Goal: Register for event/course

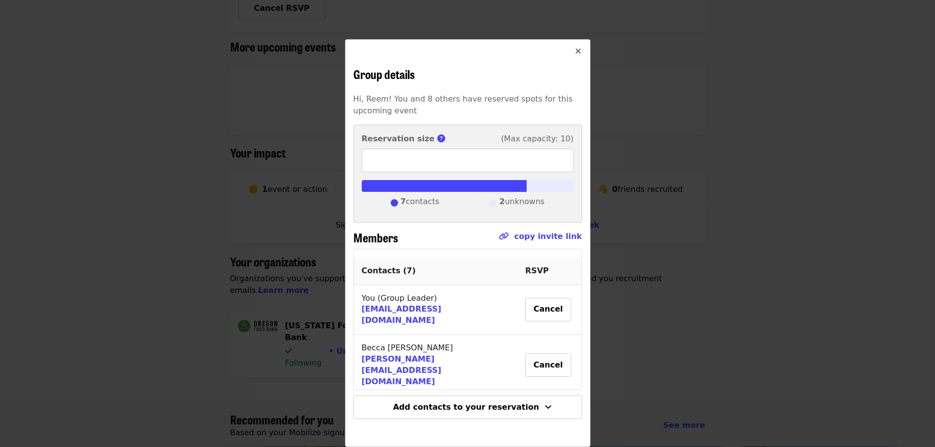
click at [576, 53] on icon "times icon" at bounding box center [579, 51] width 6 height 9
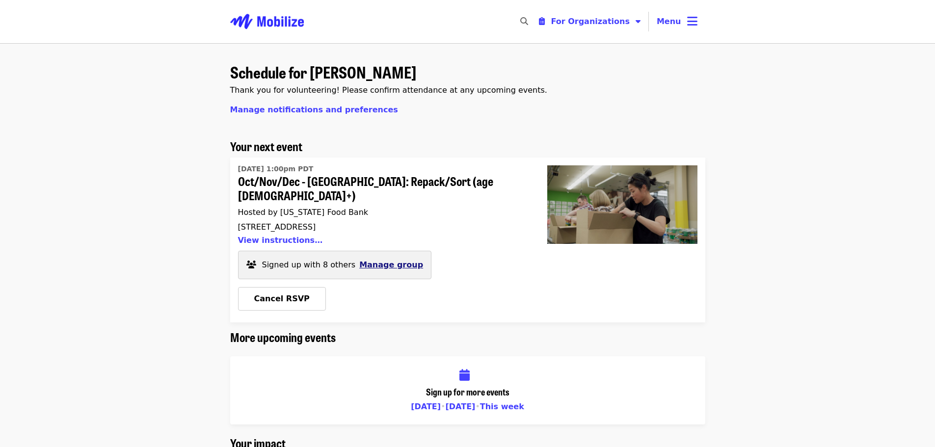
click at [391, 260] on span "Manage group" at bounding box center [391, 264] width 64 height 9
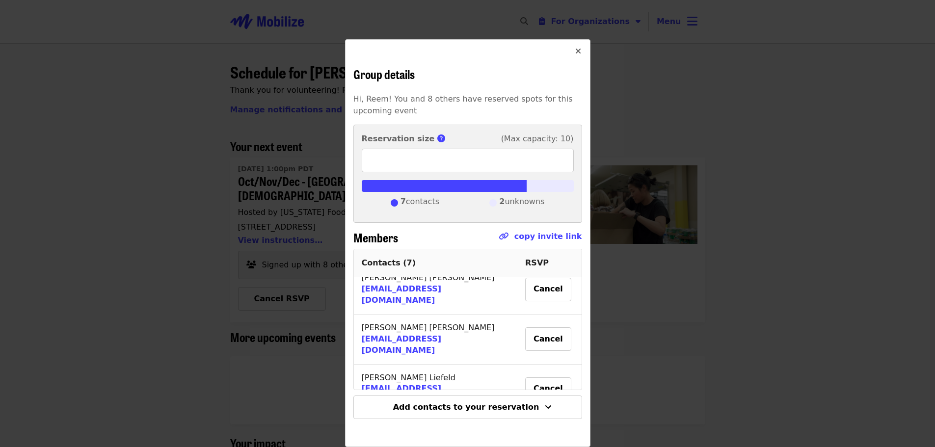
scroll to position [237, 0]
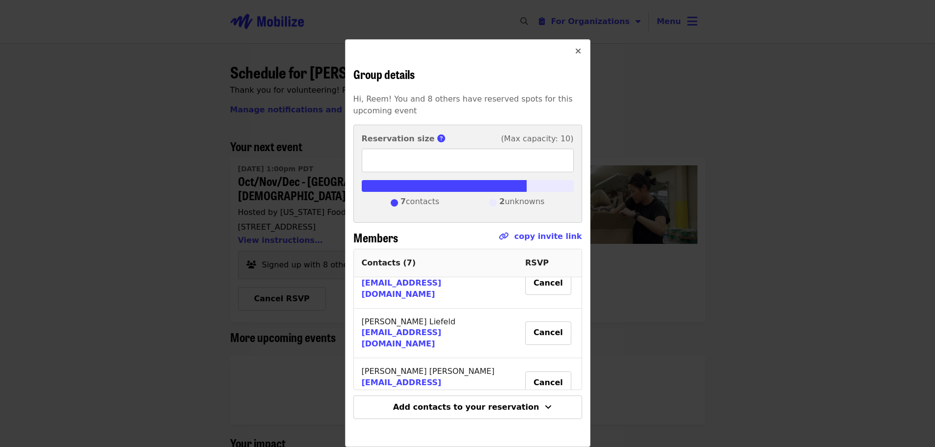
click at [381, 409] on td "Kate Peak" at bounding box center [436, 433] width 164 height 48
click at [383, 427] on span "Kate Peak" at bounding box center [405, 431] width 86 height 9
click at [576, 49] on icon "times icon" at bounding box center [579, 51] width 6 height 9
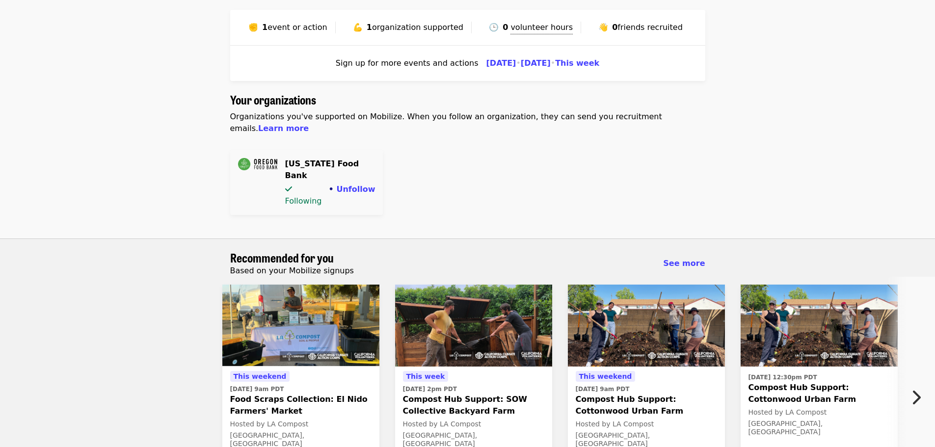
scroll to position [0, 0]
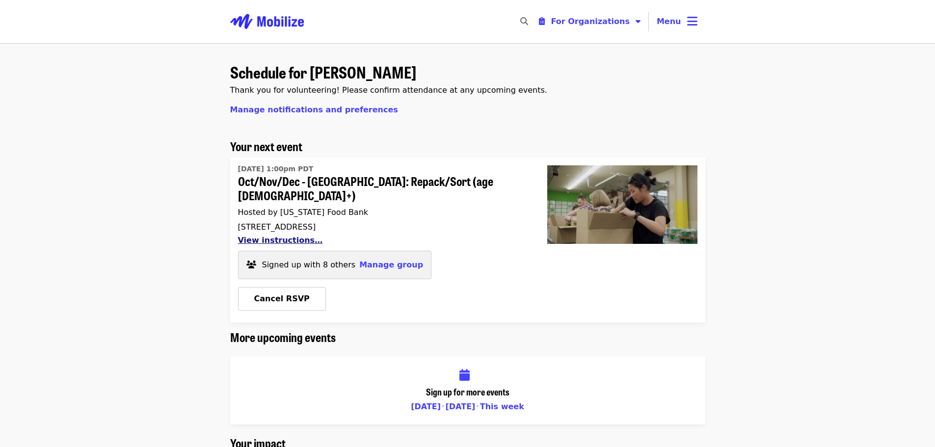
click at [287, 236] on button "View instructions…" at bounding box center [280, 240] width 85 height 9
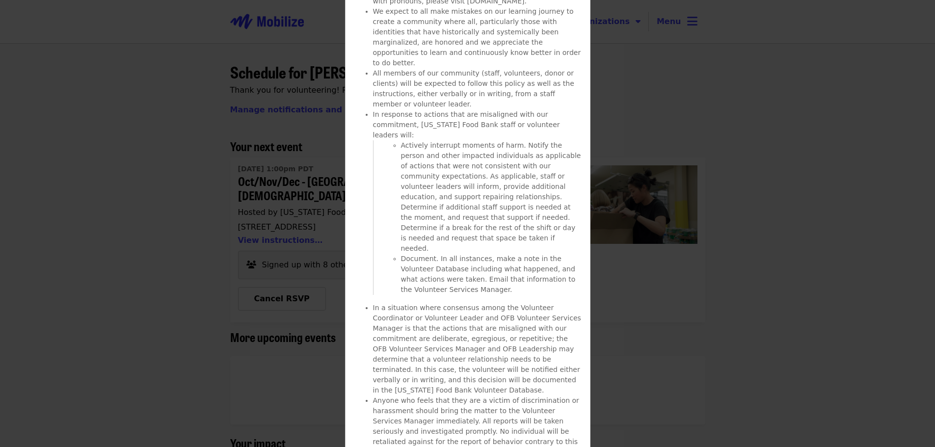
scroll to position [2251, 0]
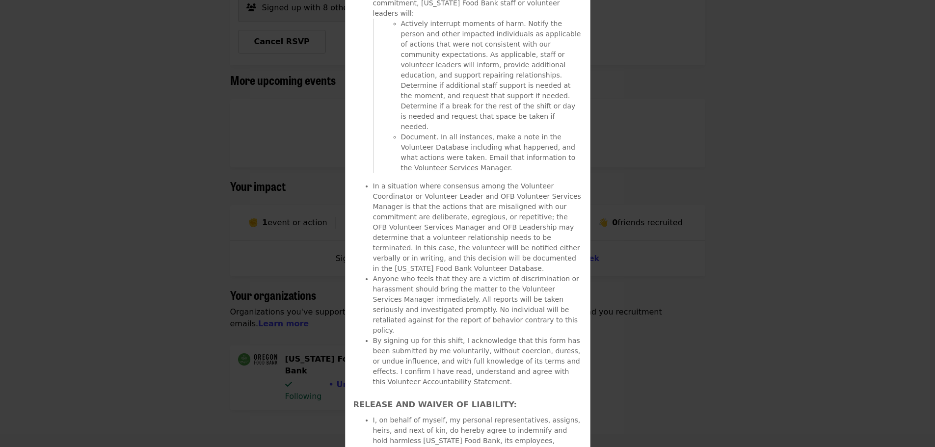
click at [693, 261] on div "Details Oct/Nov/Dec - Portland: Repack/Sort (age 8+) See full event details Con…" at bounding box center [467, 223] width 935 height 447
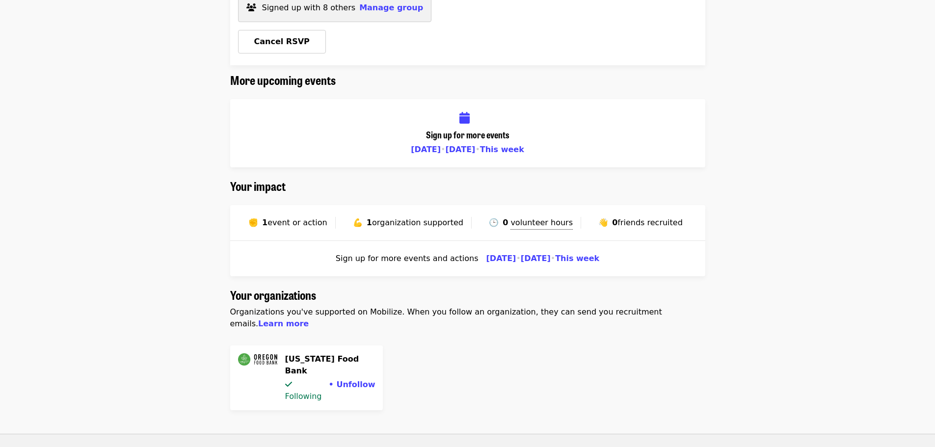
scroll to position [2, 0]
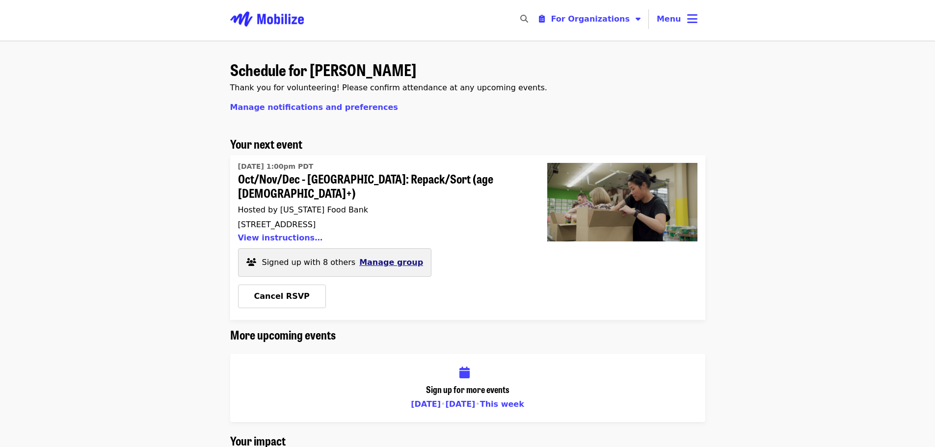
click at [369, 258] on span "Manage group" at bounding box center [391, 262] width 64 height 9
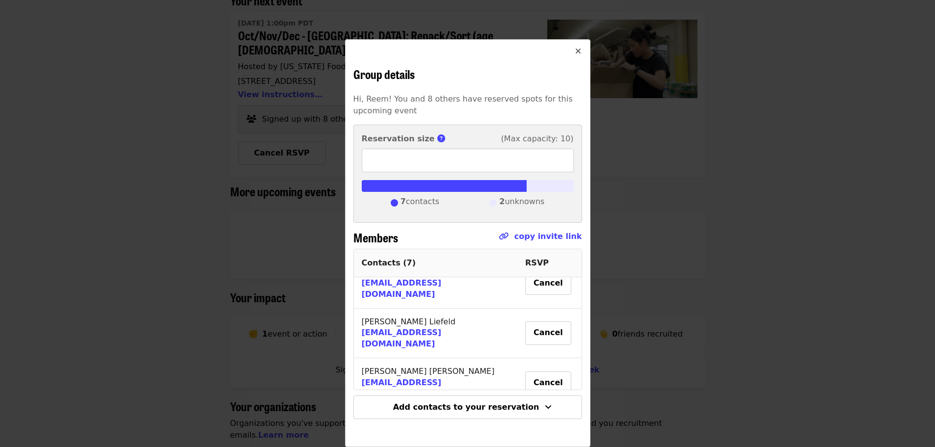
scroll to position [177, 0]
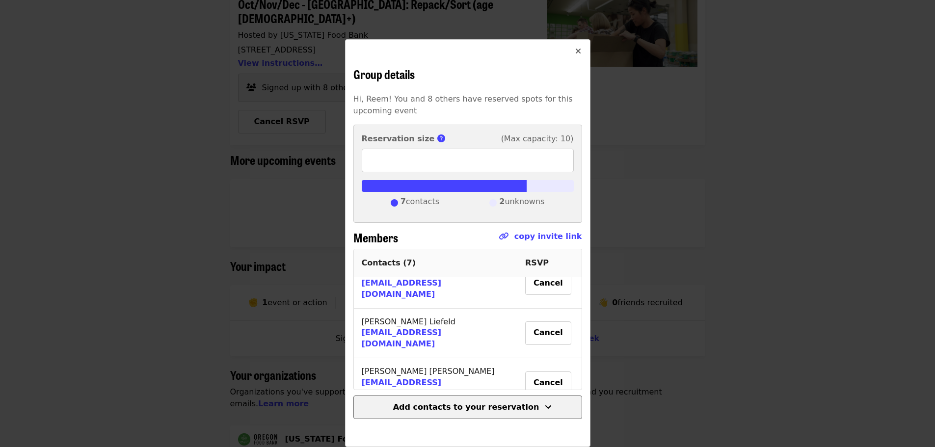
click at [471, 415] on button "Add contacts to your reservation" at bounding box center [468, 408] width 229 height 24
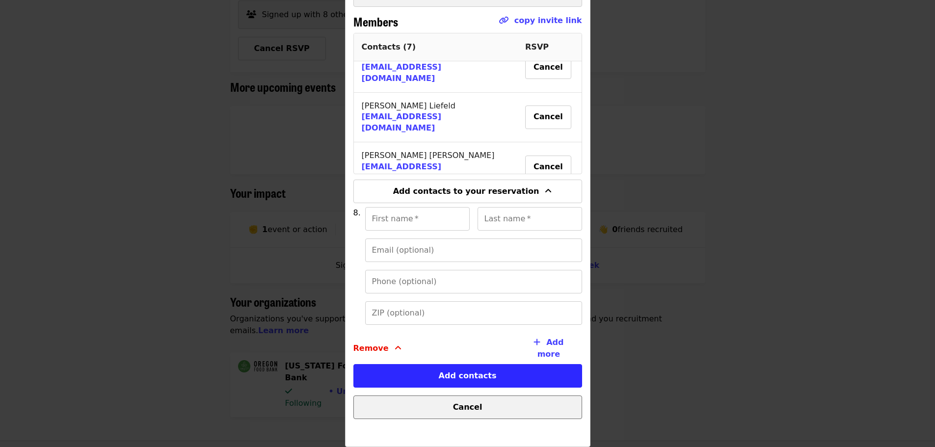
scroll to position [225, 0]
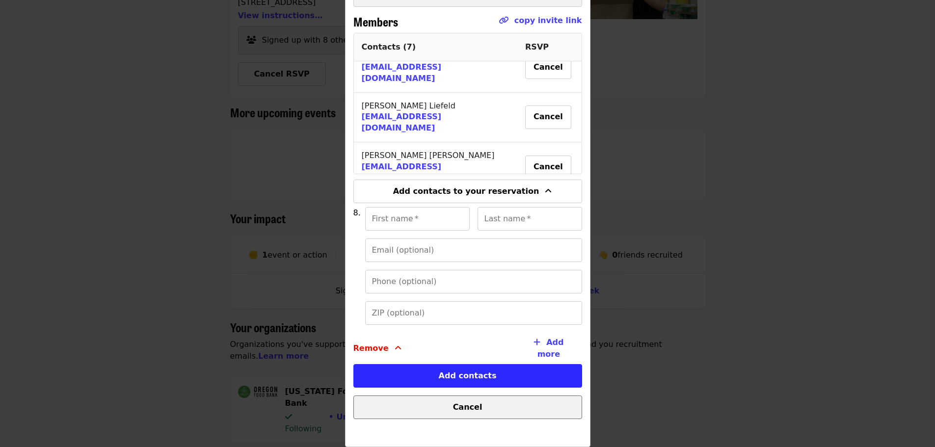
click at [468, 413] on button "Cancel" at bounding box center [468, 408] width 229 height 24
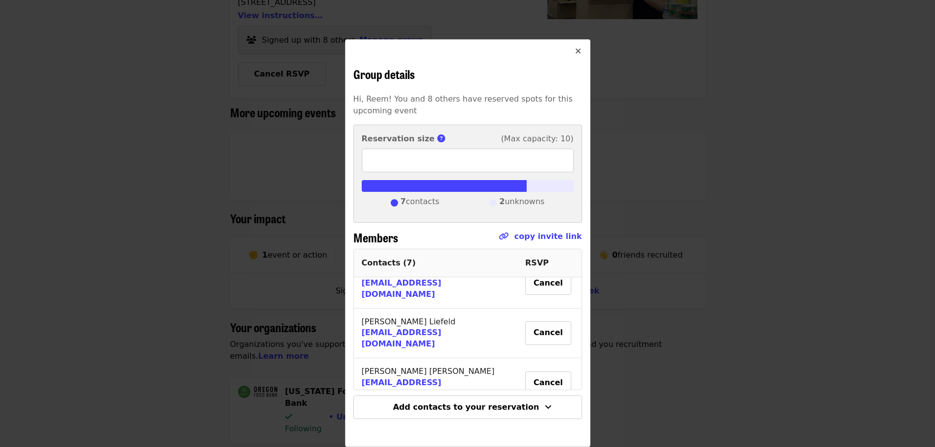
scroll to position [10, 0]
click at [540, 421] on span "Sign Up" at bounding box center [550, 431] width 20 height 21
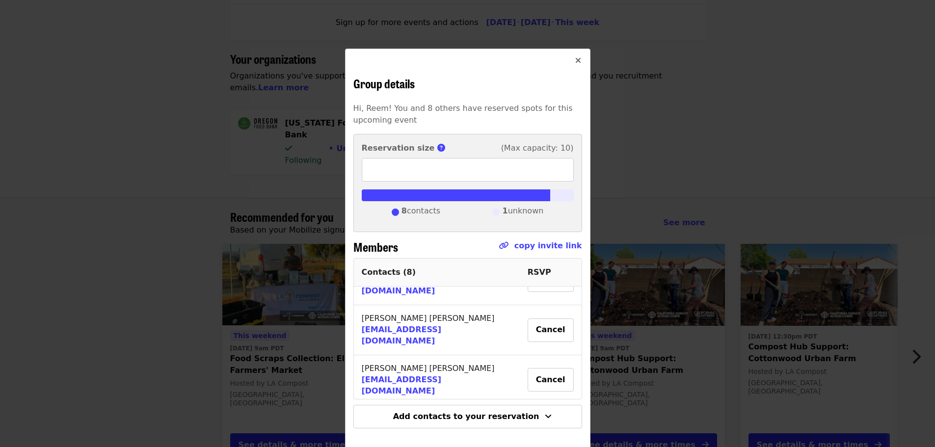
scroll to position [143, 0]
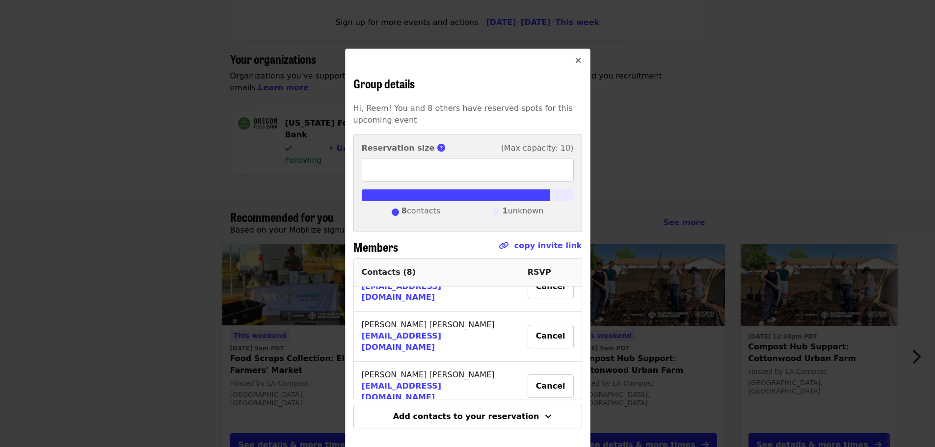
click at [576, 60] on icon "times icon" at bounding box center [579, 60] width 6 height 9
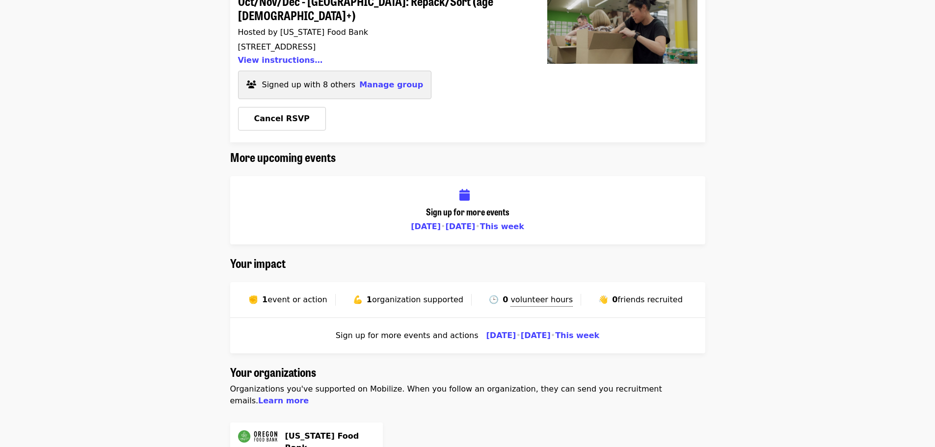
scroll to position [0, 0]
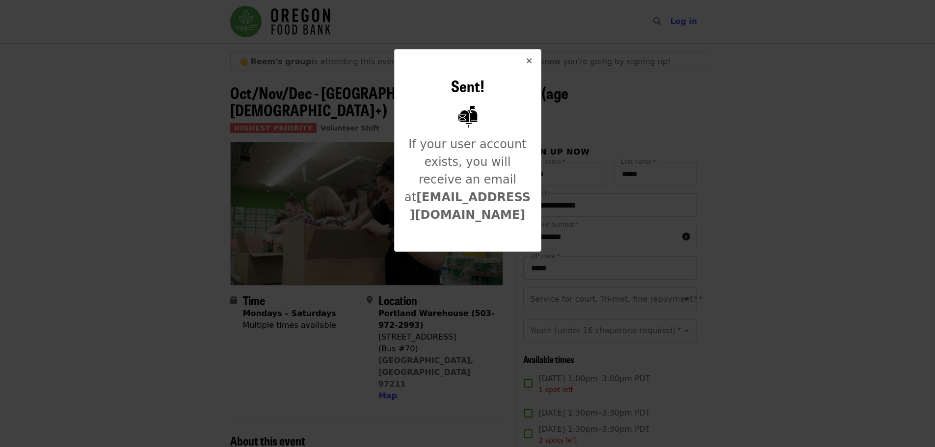
click at [776, 199] on div "Sent! If your user account exists, you will receive an email at [EMAIL_ADDRESS]…" at bounding box center [467, 223] width 935 height 447
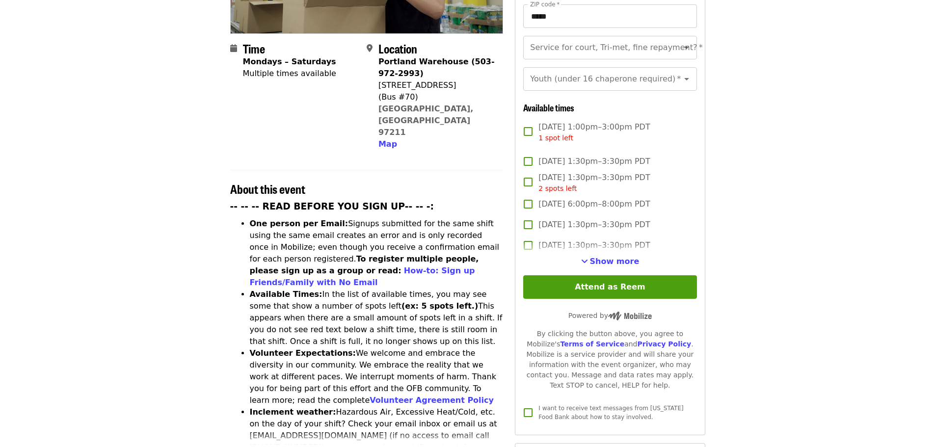
scroll to position [262, 0]
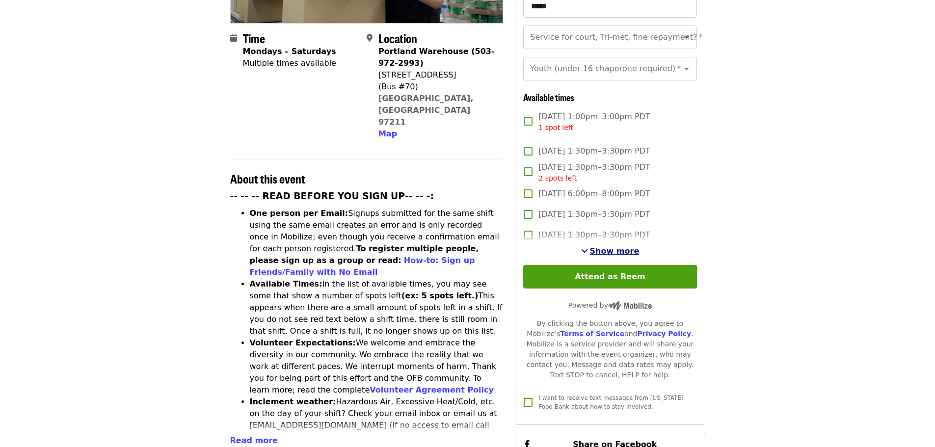
click at [613, 249] on span "Show more" at bounding box center [615, 251] width 50 height 9
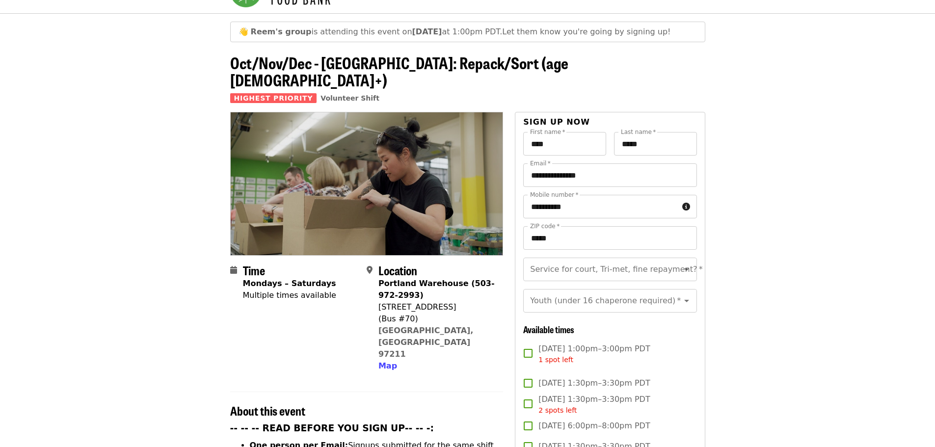
scroll to position [0, 0]
